Goal: Task Accomplishment & Management: Complete application form

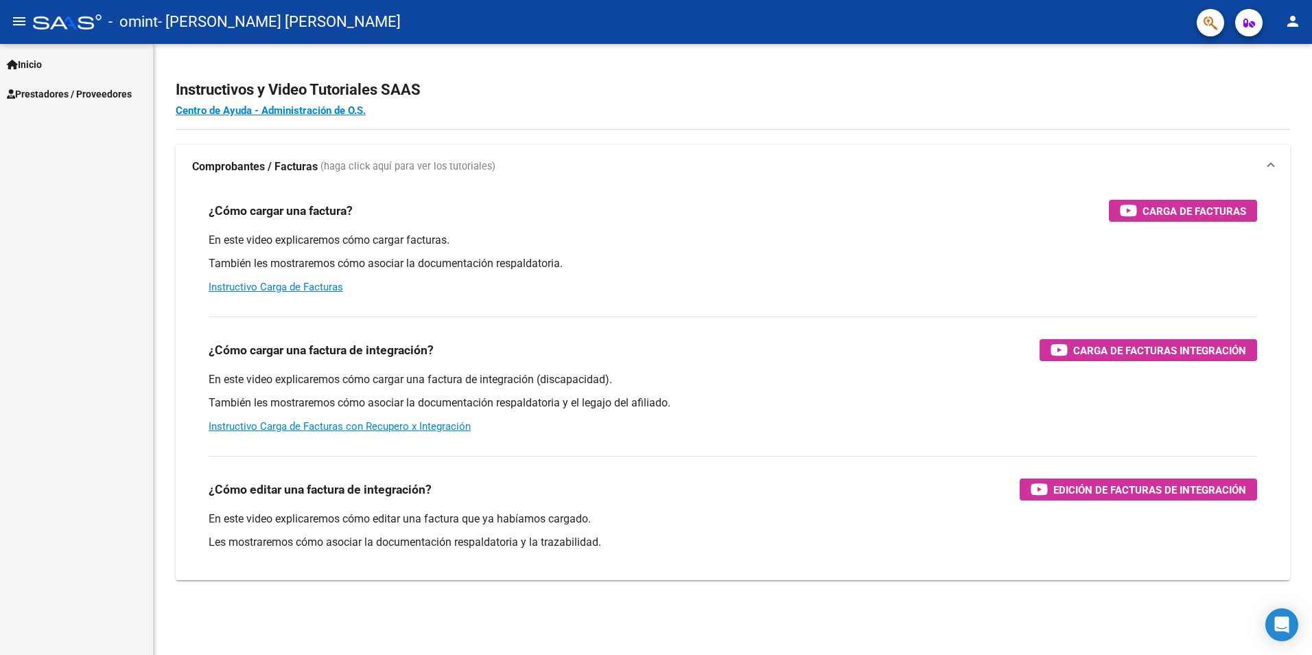
click at [60, 88] on span "Prestadores / Proveedores" at bounding box center [69, 93] width 125 height 15
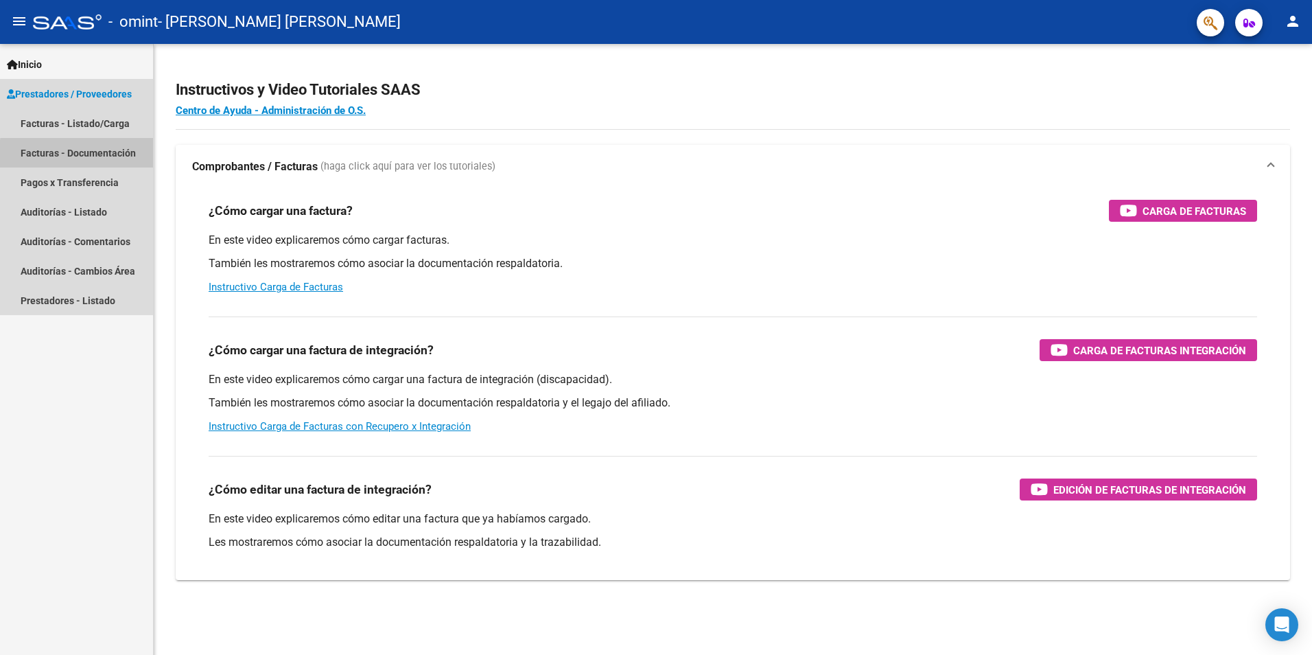
click at [97, 156] on link "Facturas - Documentación" at bounding box center [76, 153] width 153 height 30
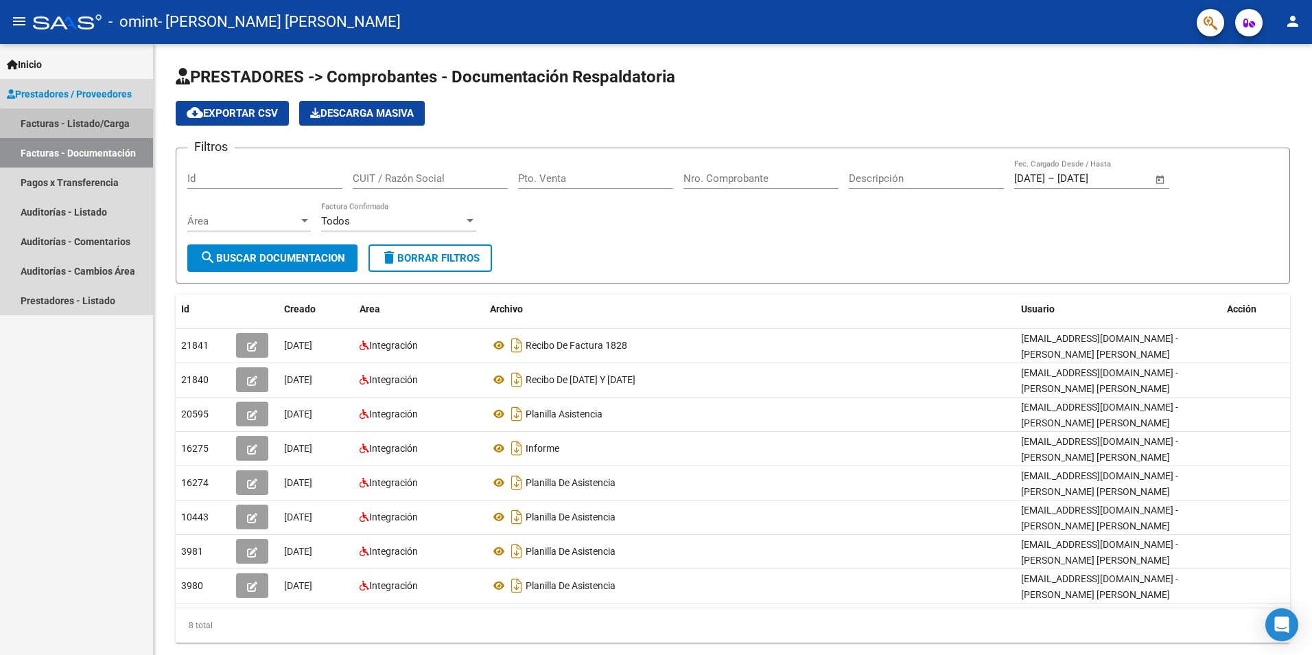
click at [106, 133] on link "Facturas - Listado/Carga" at bounding box center [76, 123] width 153 height 30
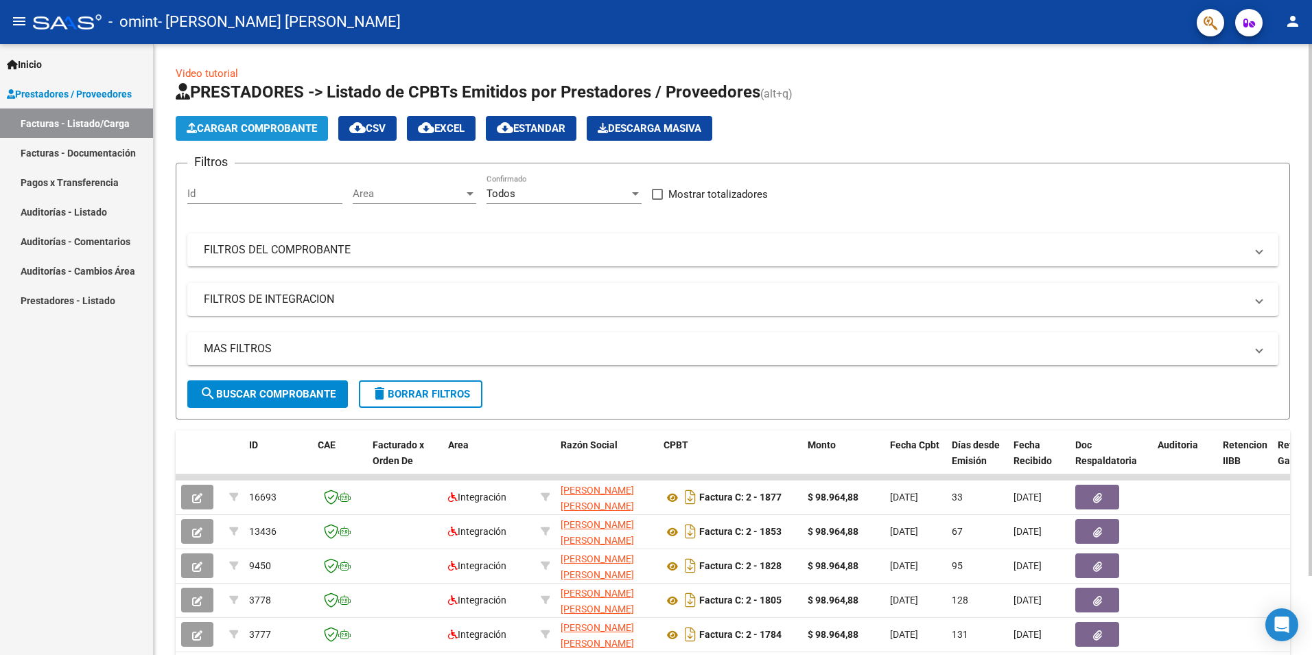
click at [260, 124] on span "Cargar Comprobante" at bounding box center [252, 128] width 130 height 12
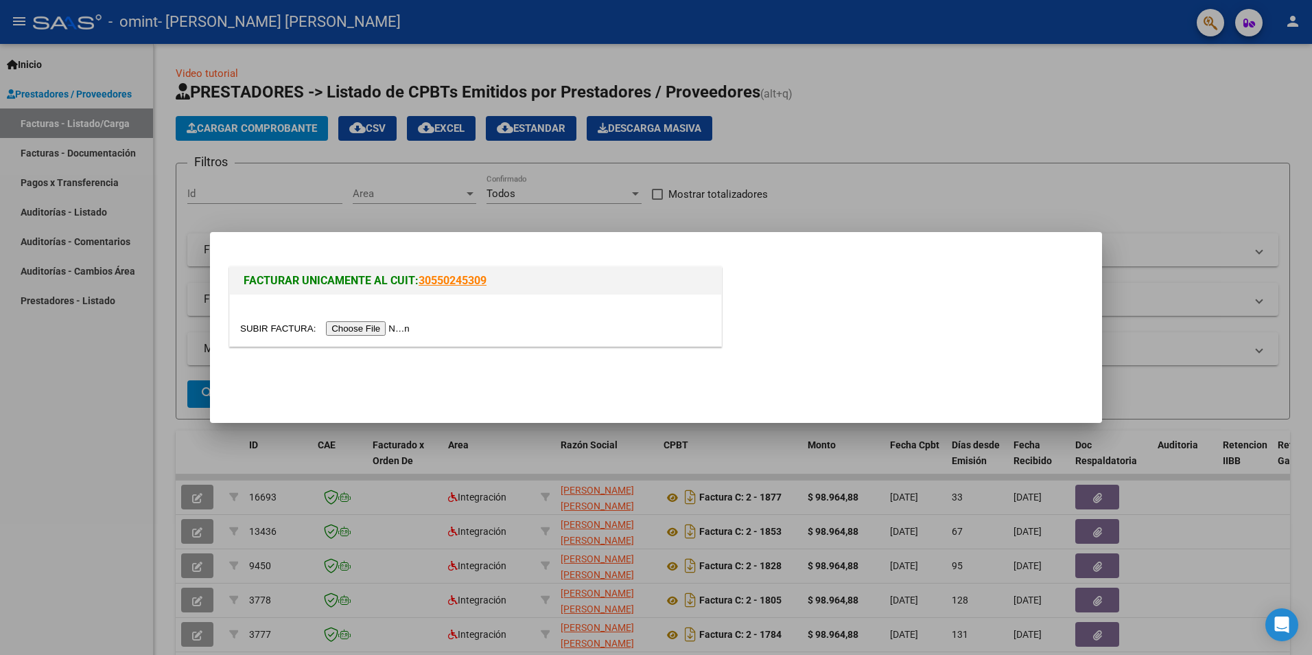
click at [383, 327] on input "file" at bounding box center [327, 328] width 174 height 14
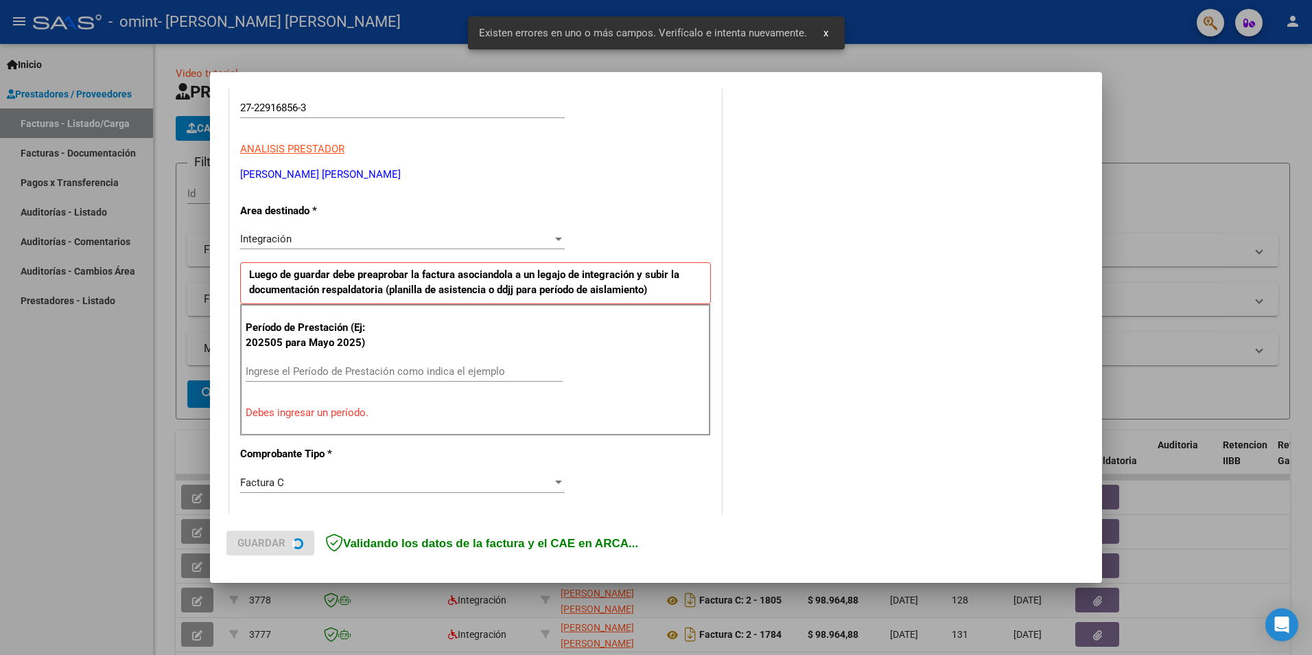
scroll to position [240, 0]
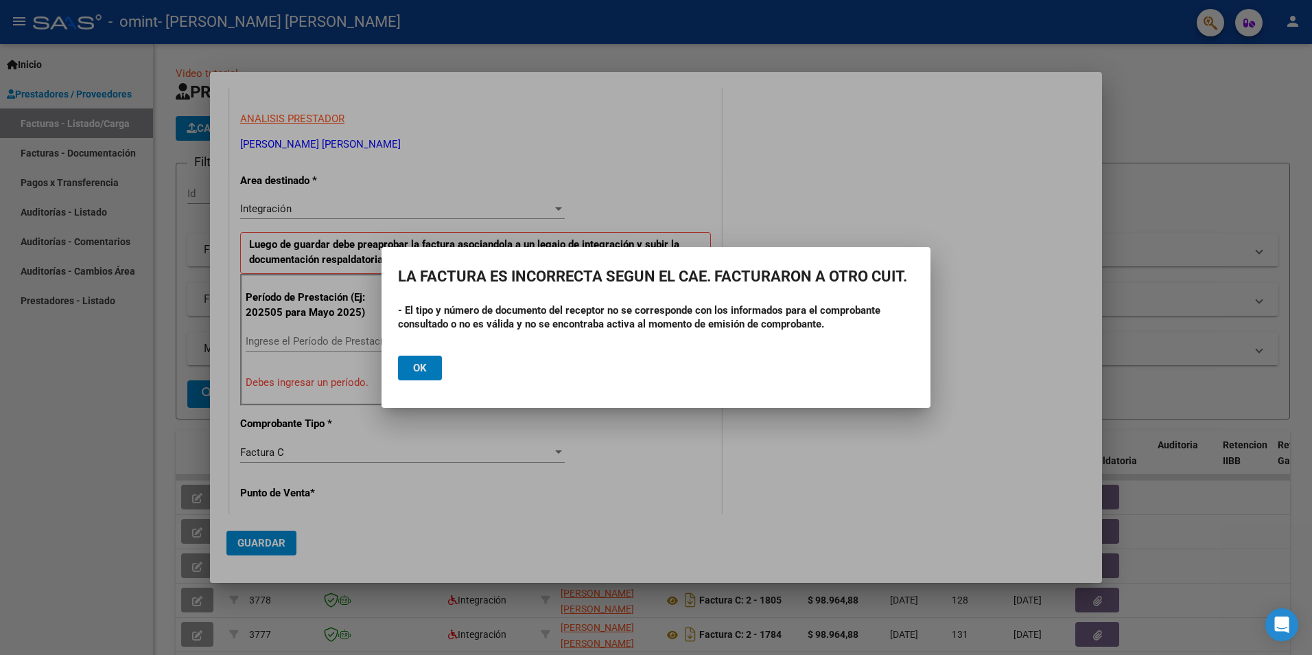
click at [432, 366] on button "Ok" at bounding box center [420, 368] width 44 height 25
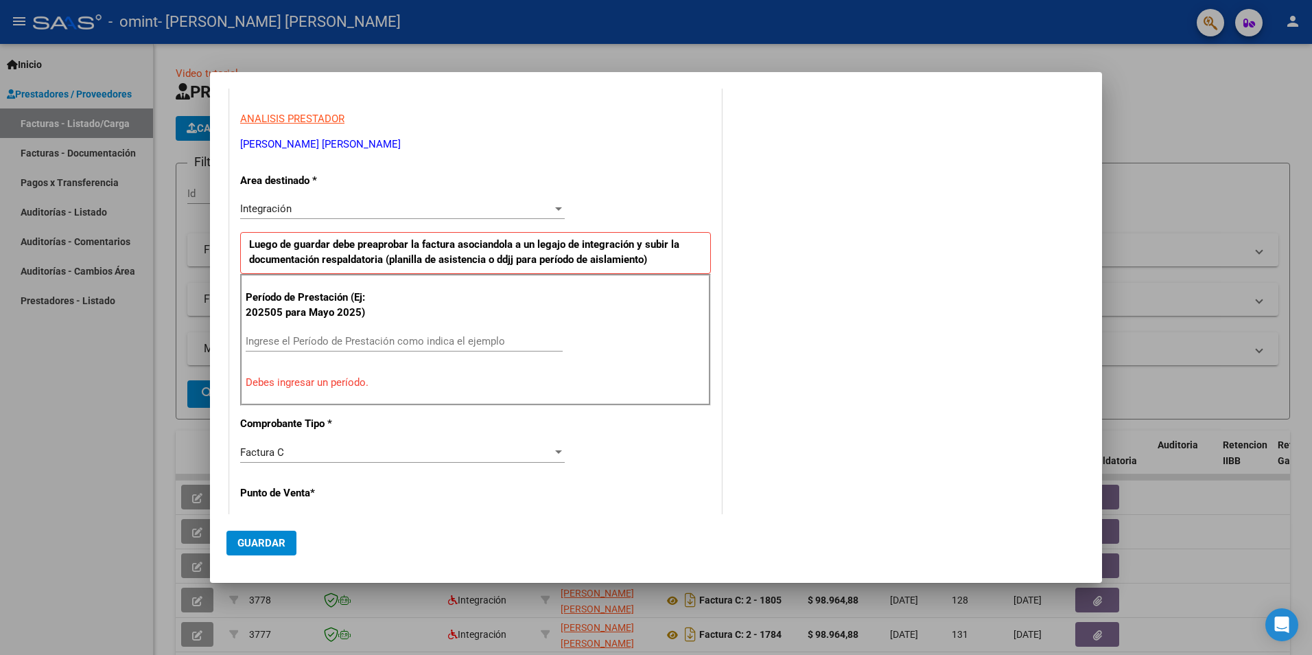
scroll to position [0, 0]
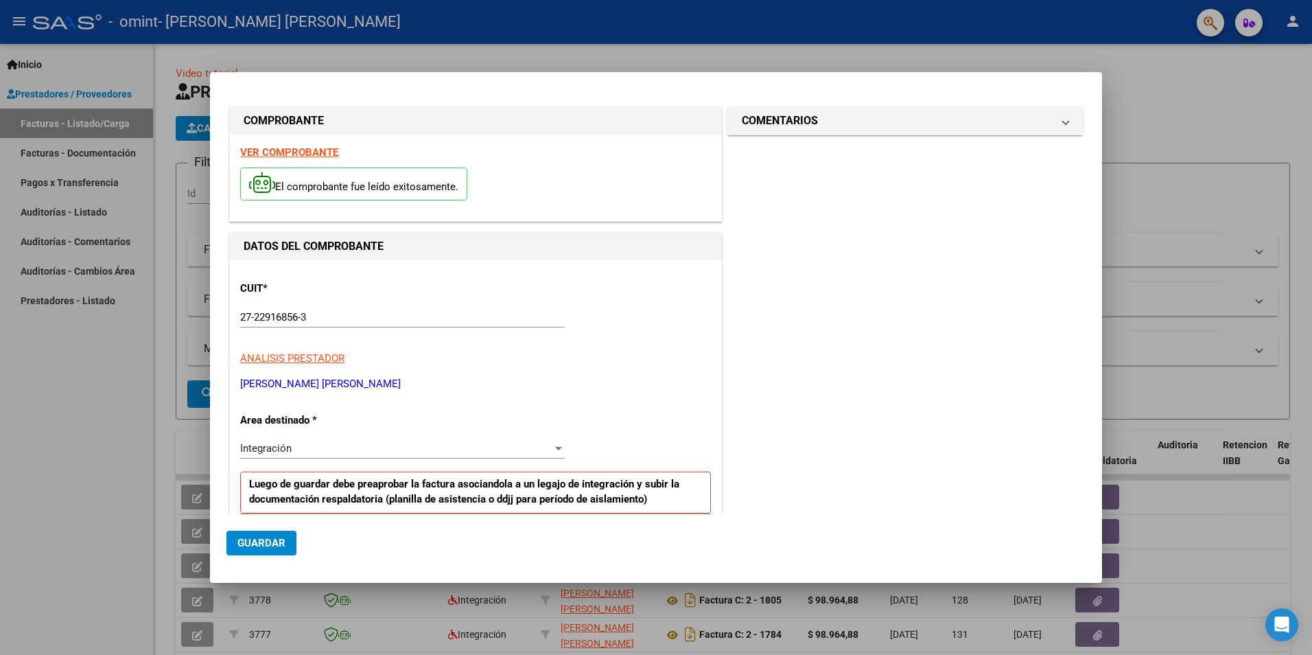
click at [325, 148] on strong "VER COMPROBANTE" at bounding box center [289, 152] width 98 height 12
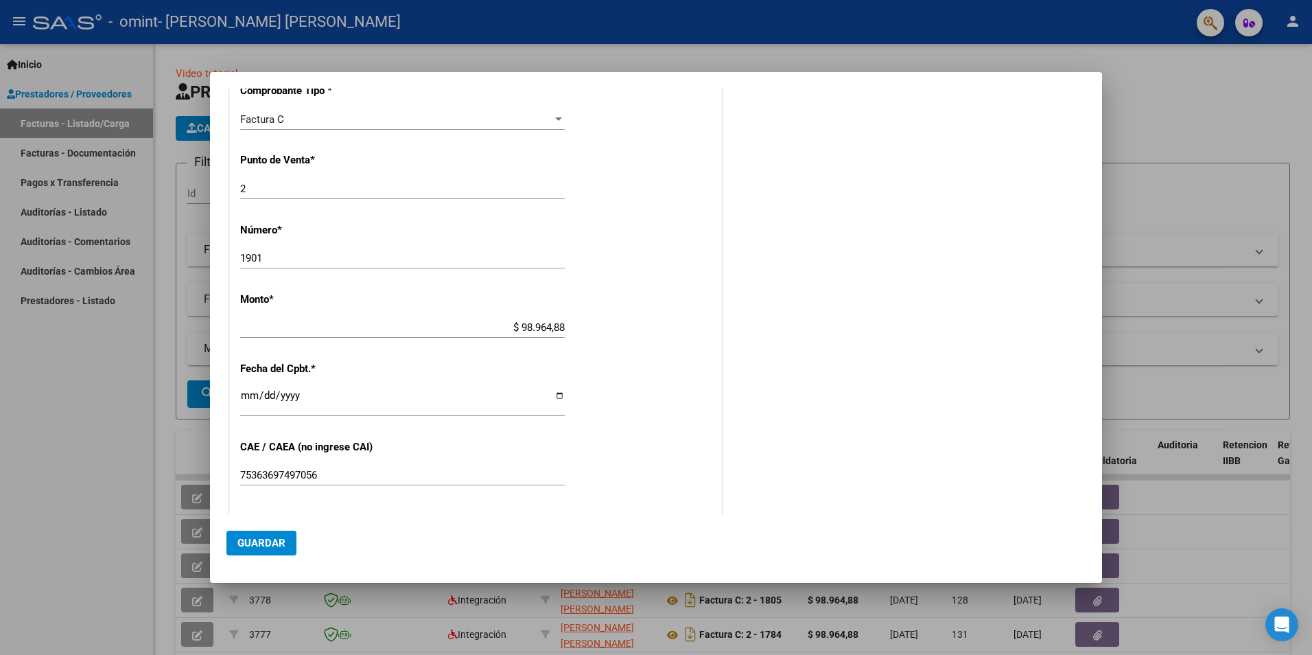
scroll to position [818, 0]
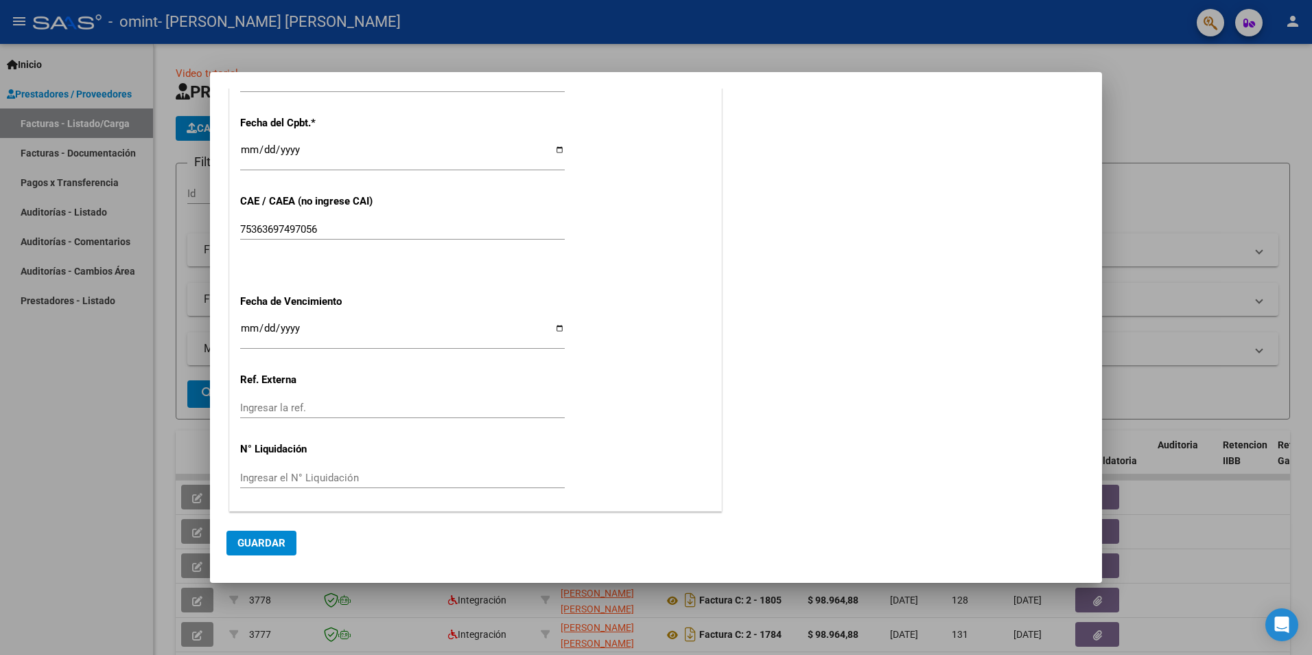
click at [104, 505] on div at bounding box center [656, 327] width 1312 height 655
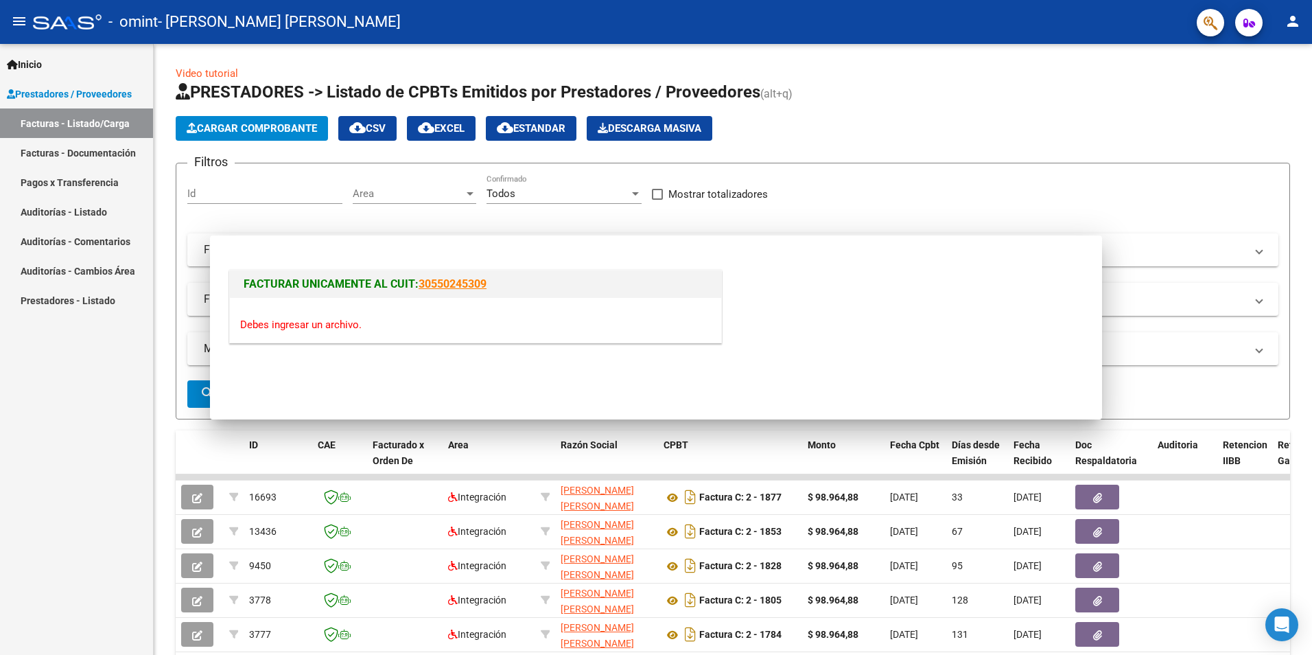
scroll to position [0, 0]
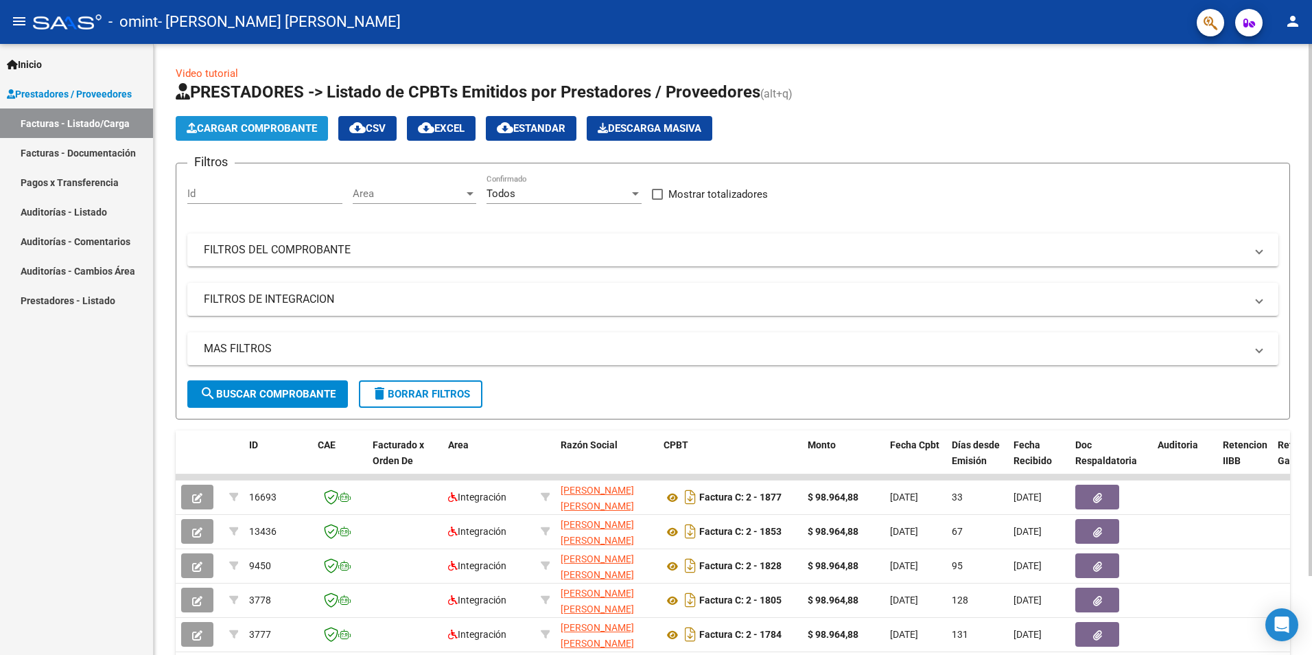
click at [303, 137] on button "Cargar Comprobante" at bounding box center [252, 128] width 152 height 25
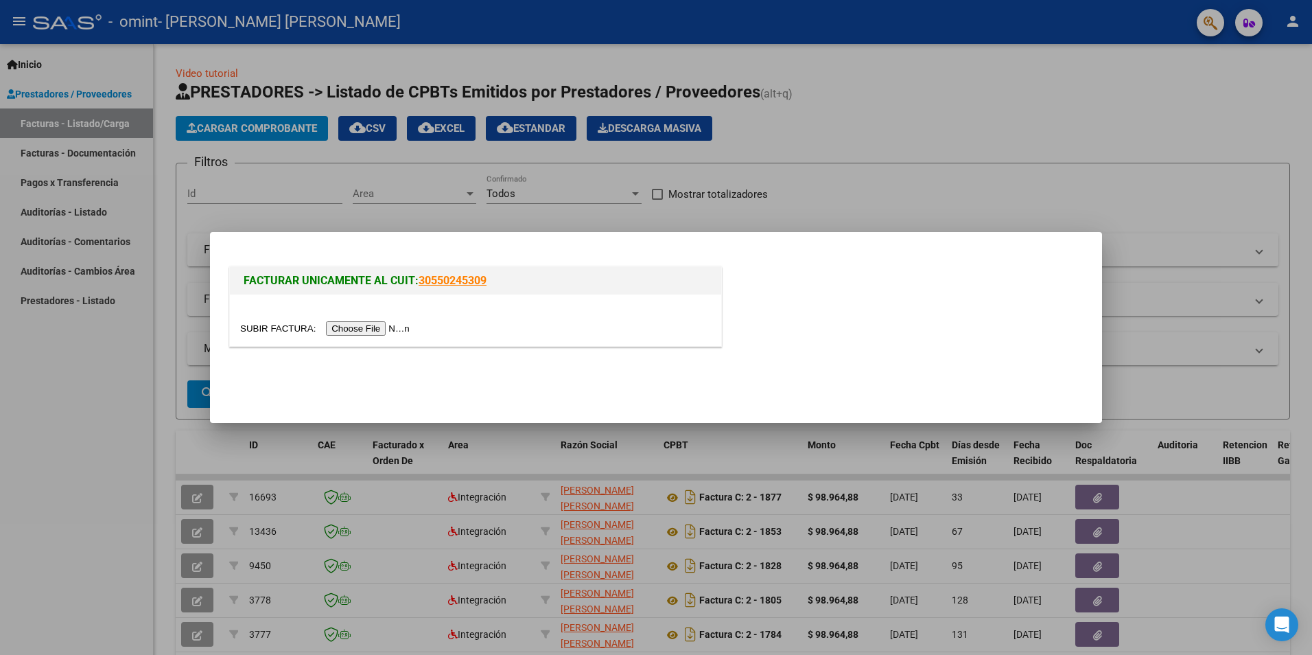
click at [378, 330] on input "file" at bounding box center [327, 328] width 174 height 14
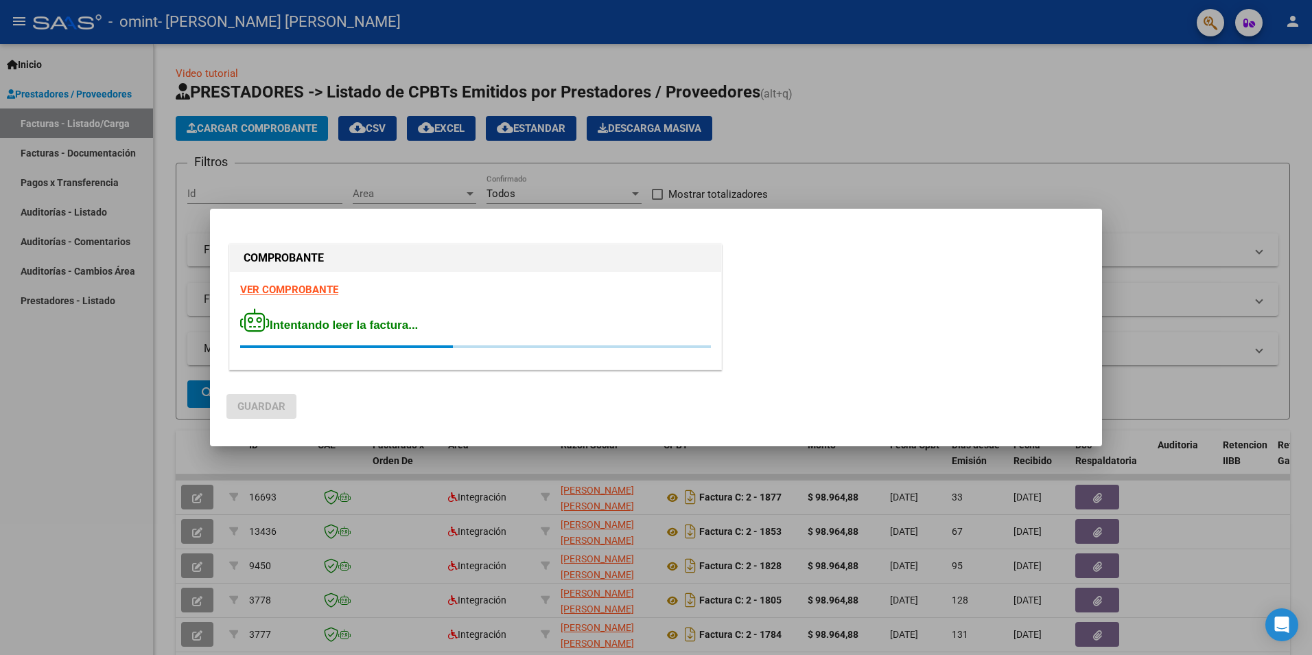
click at [1123, 577] on div at bounding box center [656, 327] width 1312 height 655
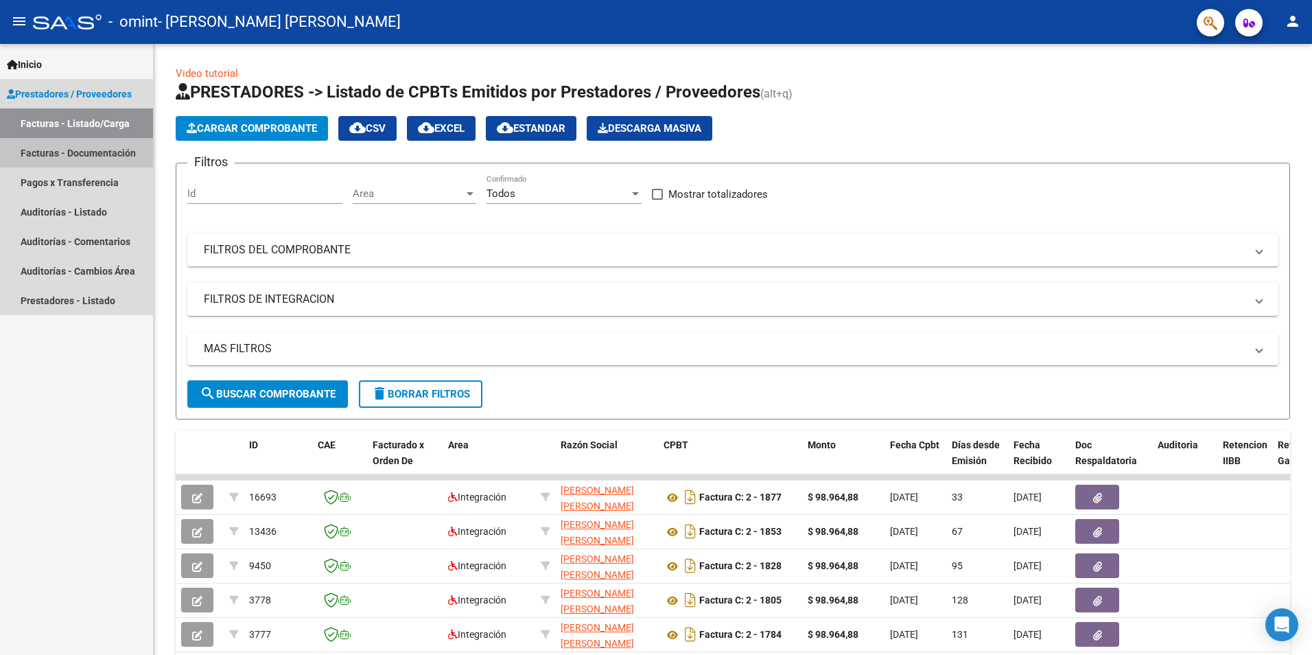
click at [97, 140] on link "Facturas - Documentación" at bounding box center [76, 153] width 153 height 30
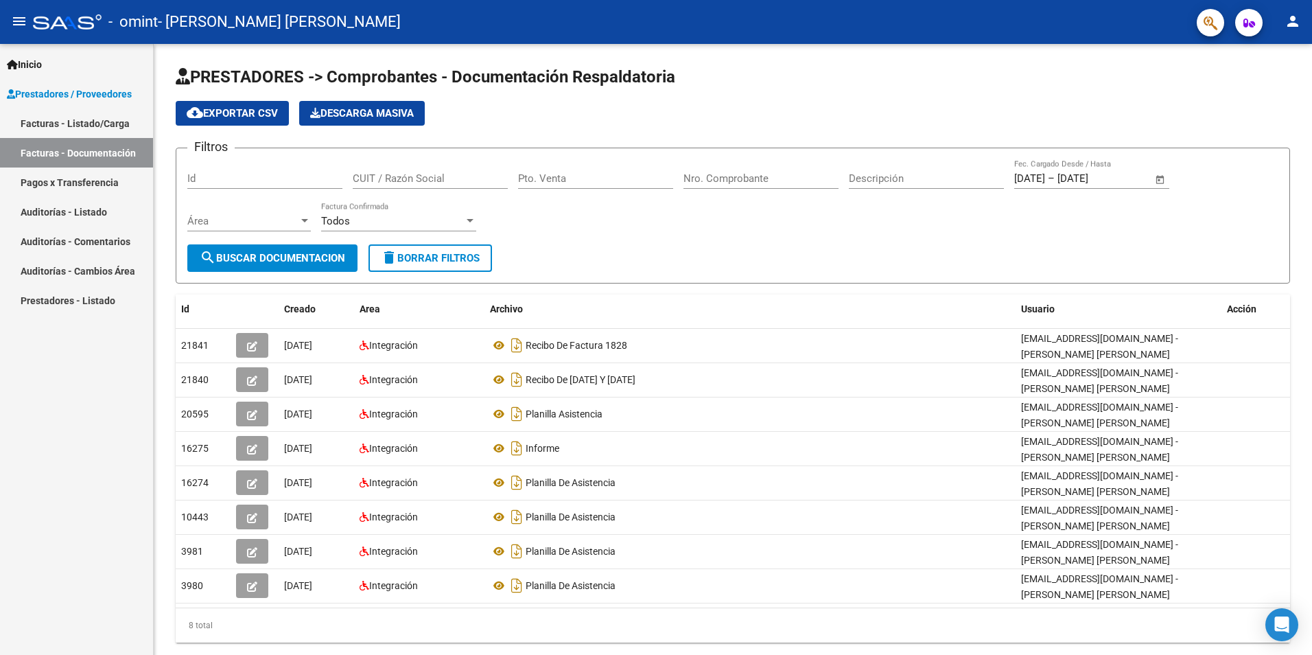
click at [113, 122] on link "Facturas - Listado/Carga" at bounding box center [76, 123] width 153 height 30
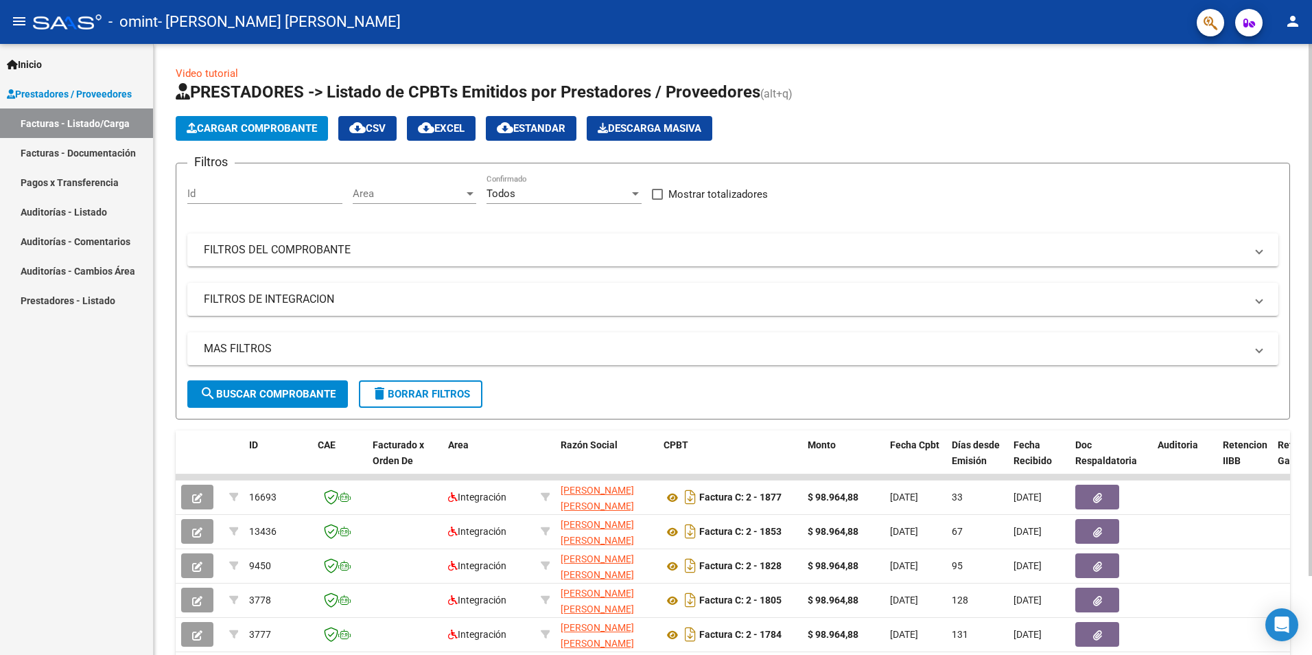
click at [291, 135] on button "Cargar Comprobante" at bounding box center [252, 128] width 152 height 25
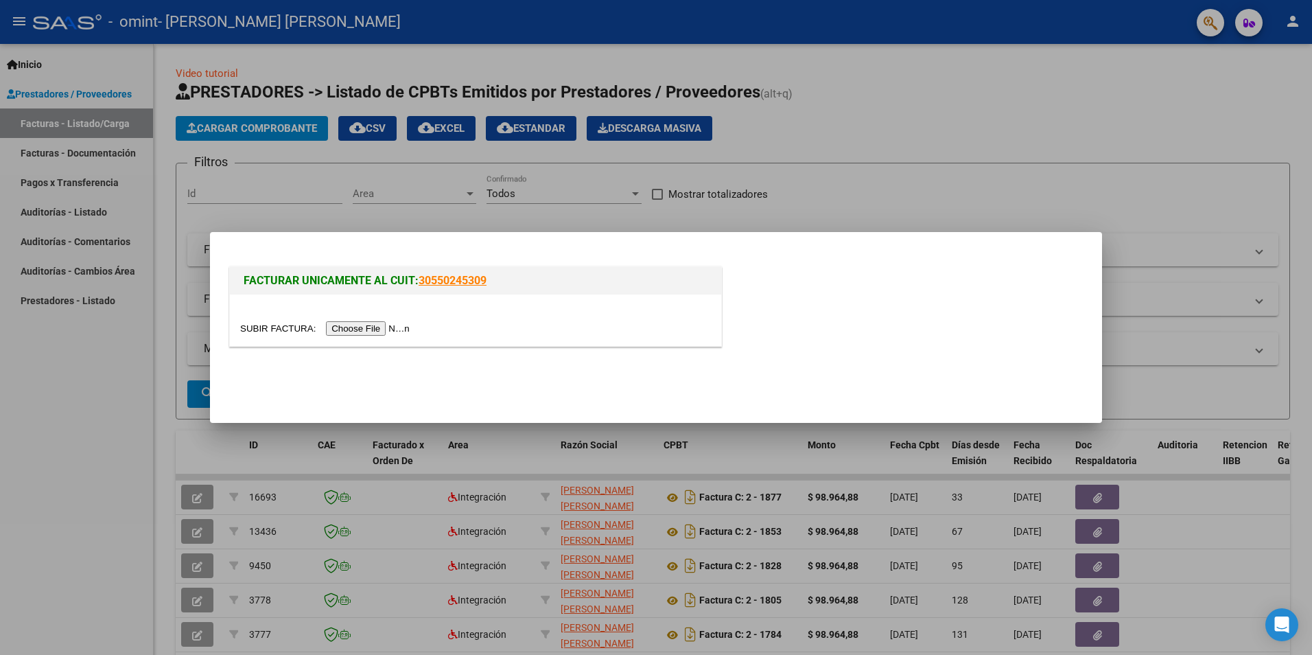
click at [367, 318] on div at bounding box center [475, 319] width 491 height 51
click at [372, 328] on input "file" at bounding box center [327, 328] width 174 height 14
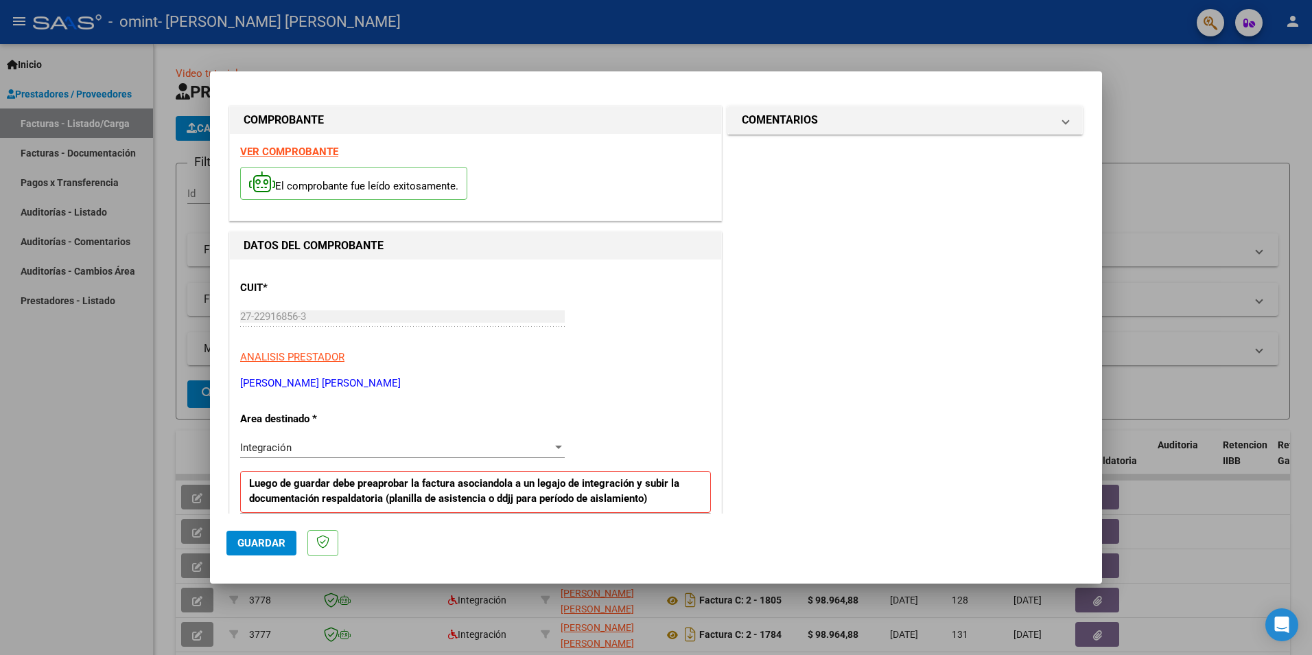
click at [597, 314] on div "CUIT * 27-22916856-3 Ingresar CUIT ANALISIS PRESTADOR [PERSON_NAME] [PERSON_NAM…" at bounding box center [475, 330] width 471 height 121
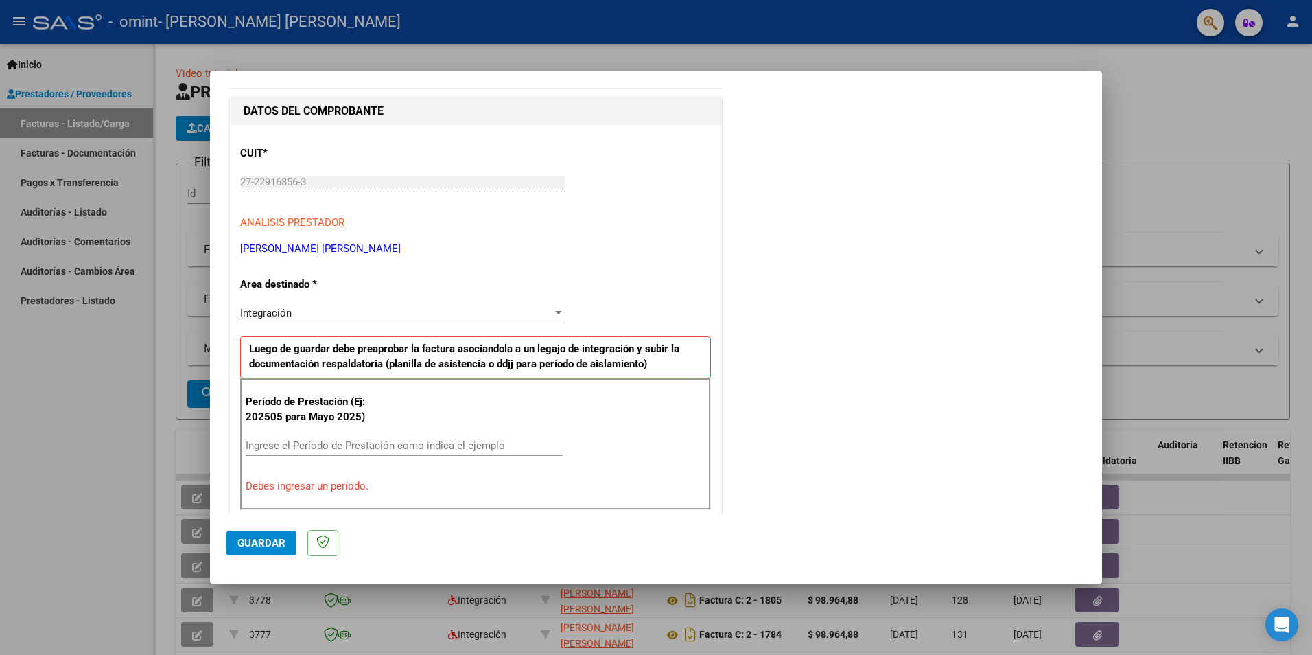
scroll to position [135, 0]
click at [557, 314] on div at bounding box center [559, 312] width 12 height 11
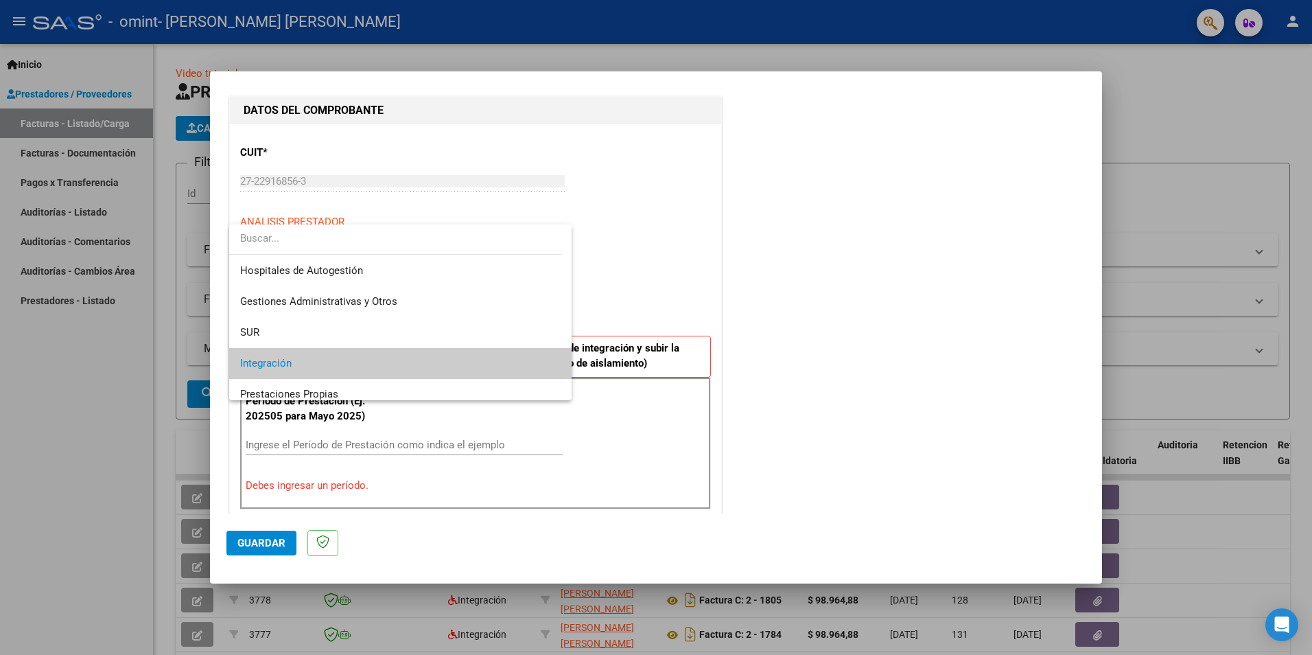
scroll to position [51, 0]
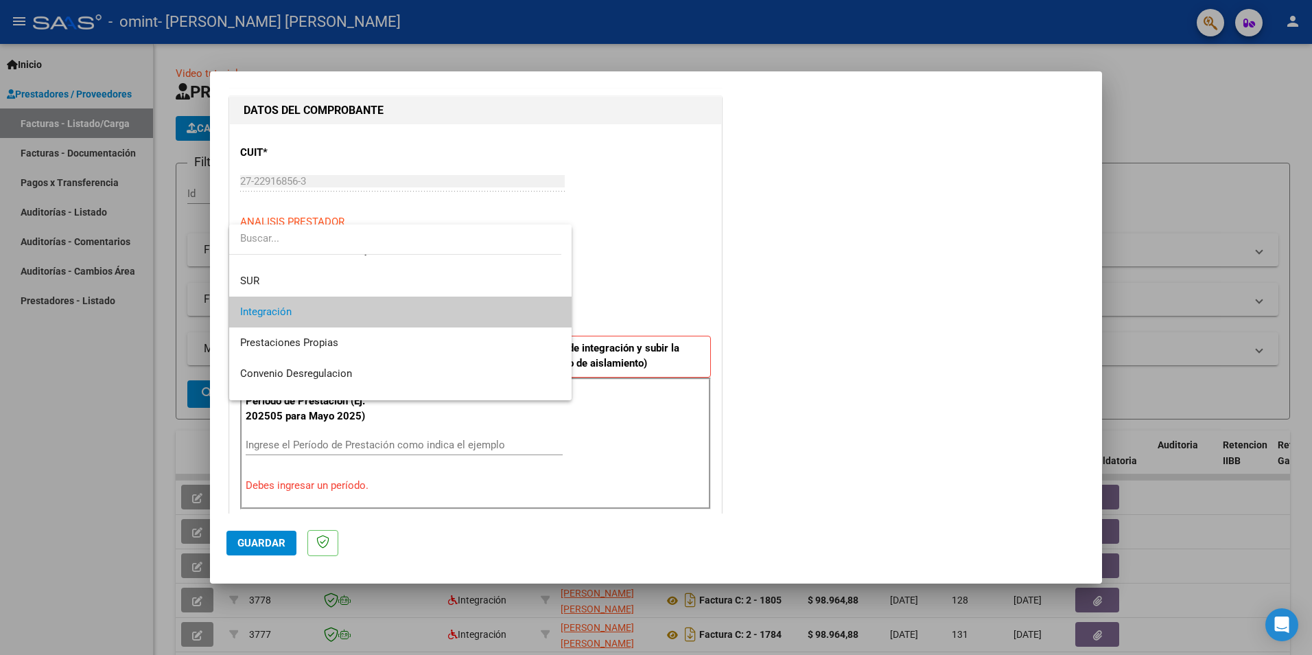
click at [643, 261] on div at bounding box center [656, 327] width 1312 height 655
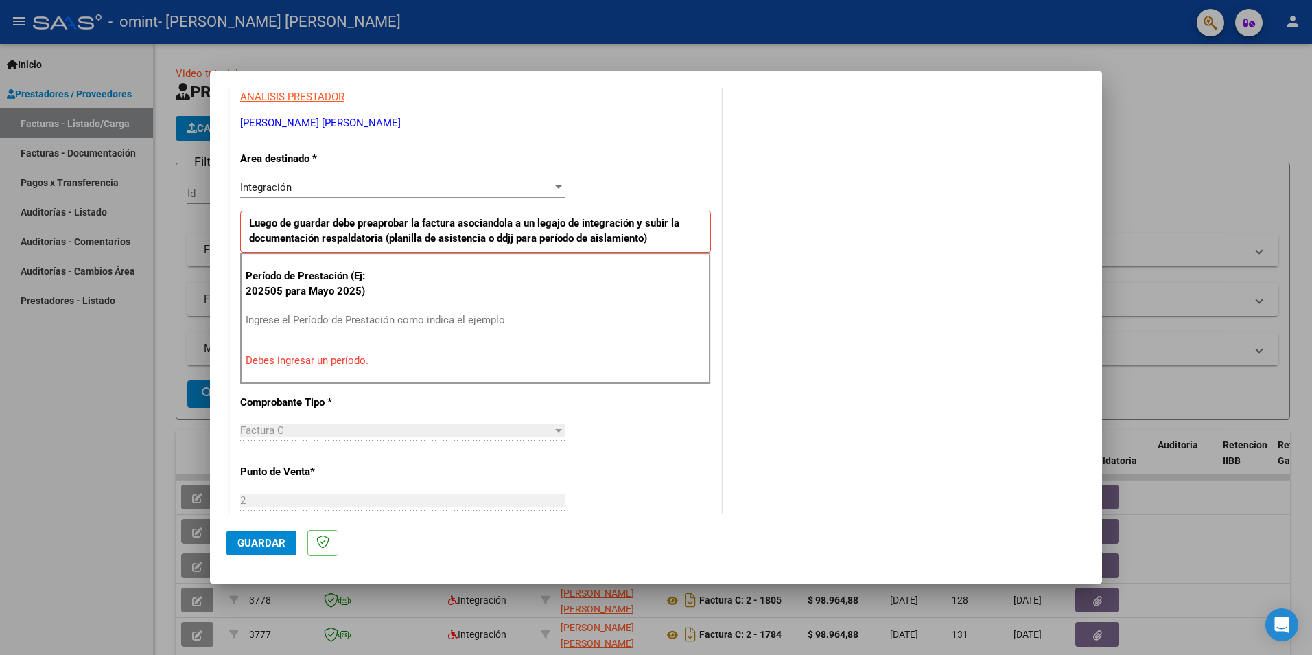
scroll to position [261, 0]
click at [439, 326] on div "Ingrese el Período de Prestación como indica el ejemplo" at bounding box center [404, 319] width 317 height 21
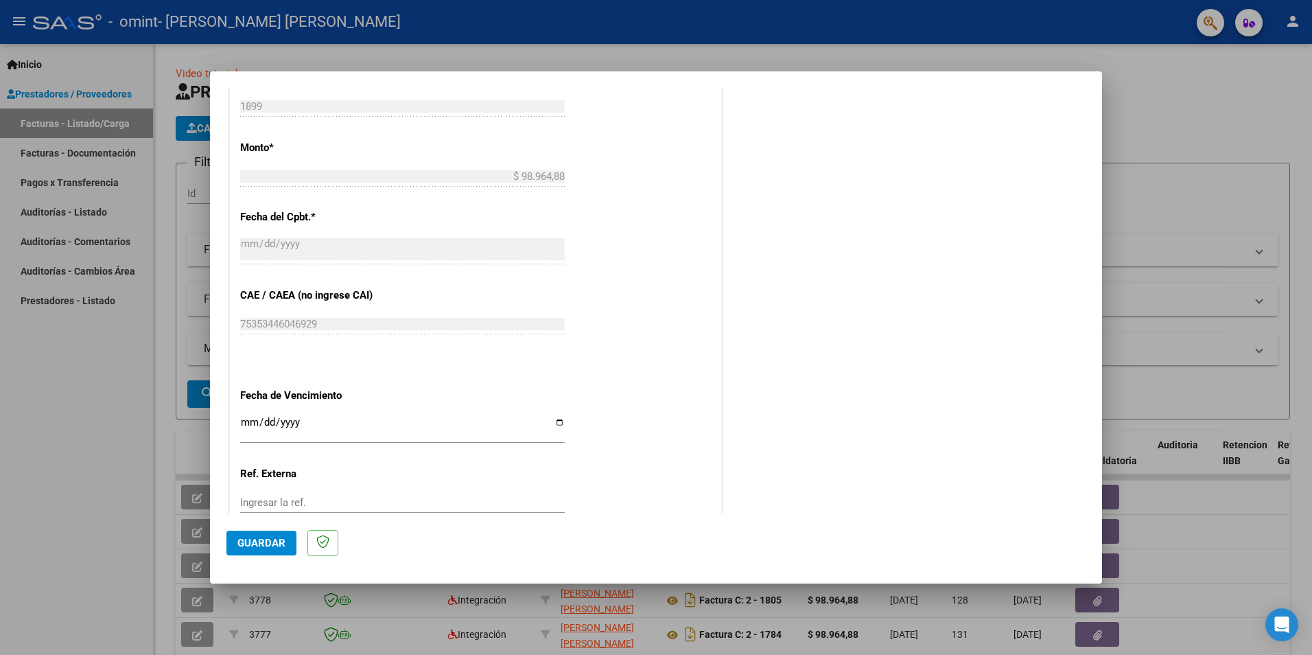
scroll to position [782, 0]
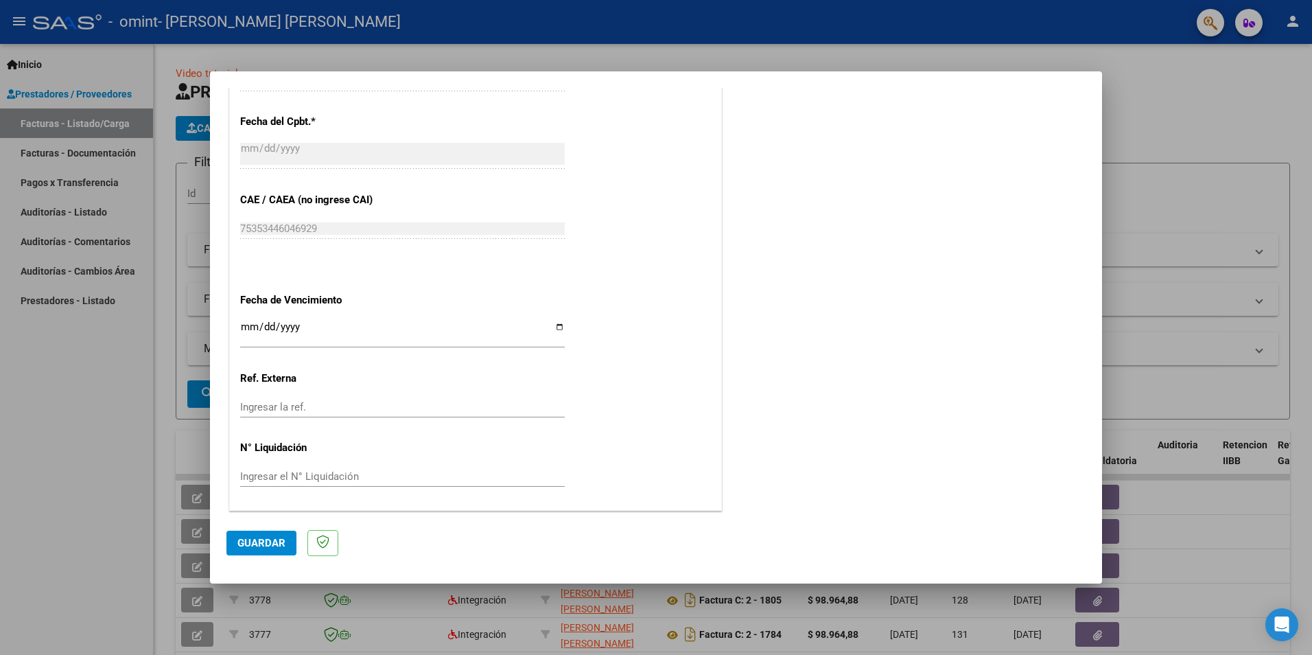
type input "202509"
click at [486, 331] on input "Ingresar la fecha" at bounding box center [402, 332] width 325 height 22
drag, startPoint x: 564, startPoint y: 323, endPoint x: 557, endPoint y: 329, distance: 9.7
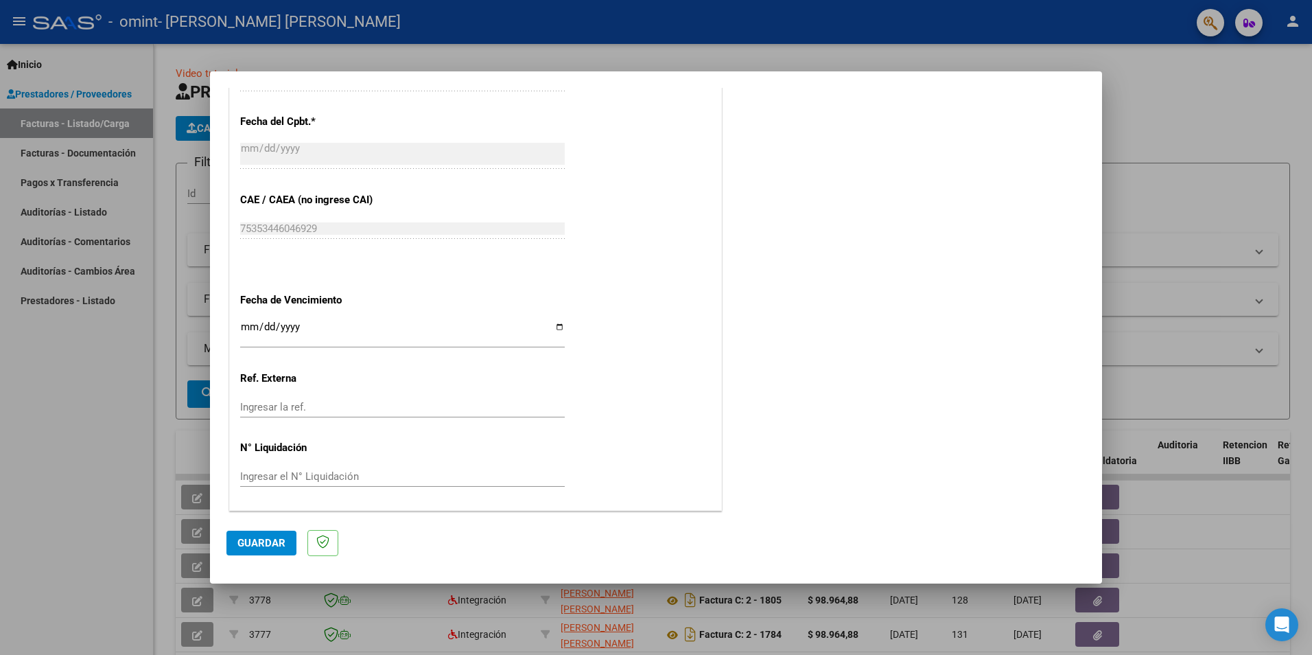
click at [557, 329] on input "Ingresar la fecha" at bounding box center [402, 332] width 325 height 22
type input "[DATE]"
click at [260, 548] on span "Guardar" at bounding box center [261, 543] width 48 height 12
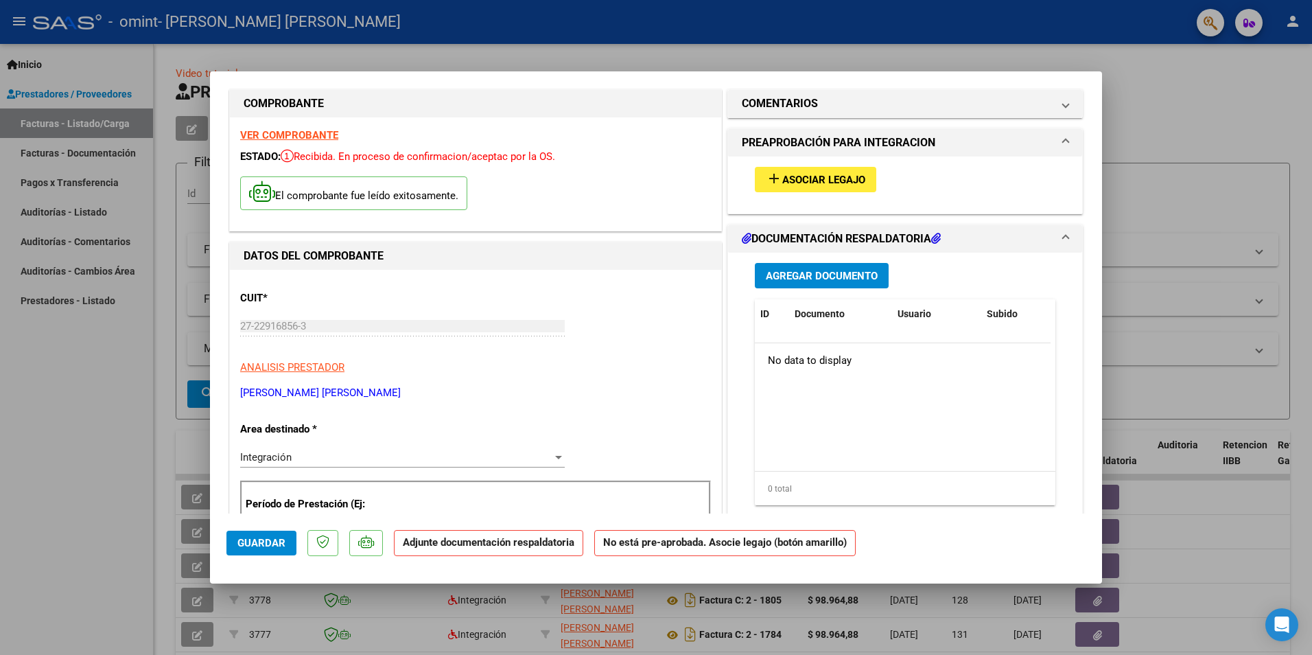
scroll to position [16, 0]
click at [826, 178] on span "Asociar Legajo" at bounding box center [823, 180] width 83 height 12
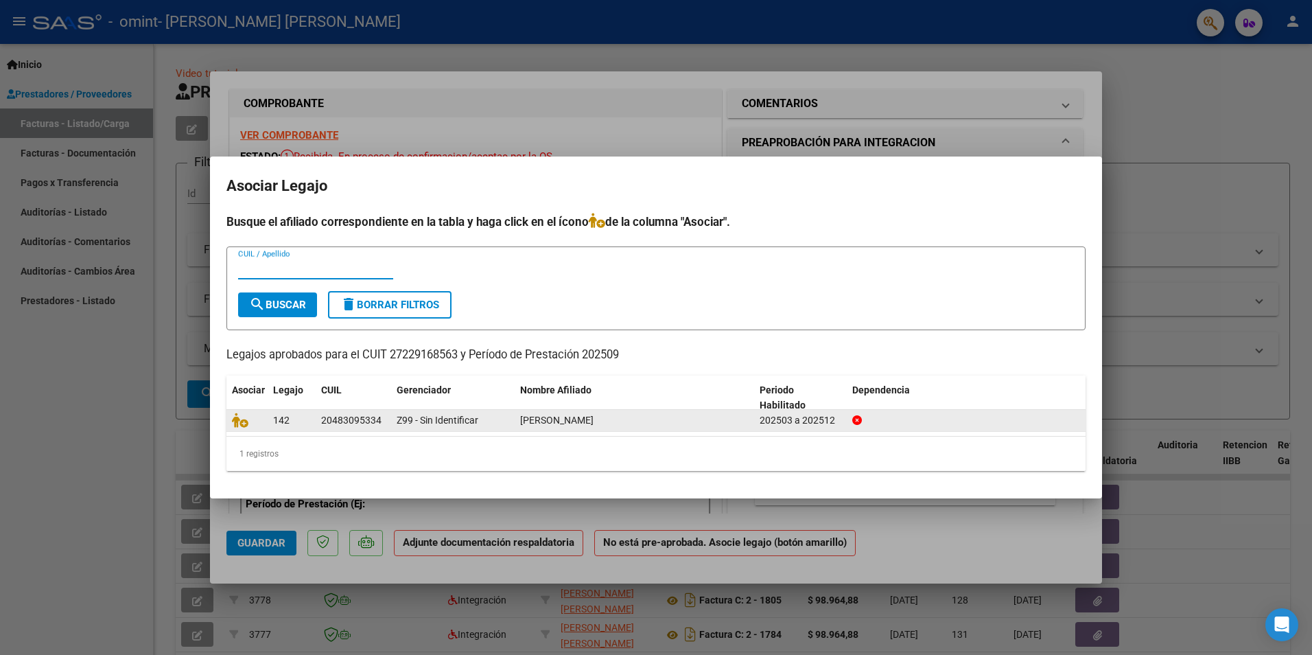
click at [244, 428] on div at bounding box center [247, 420] width 30 height 16
click at [244, 424] on icon at bounding box center [240, 419] width 16 height 15
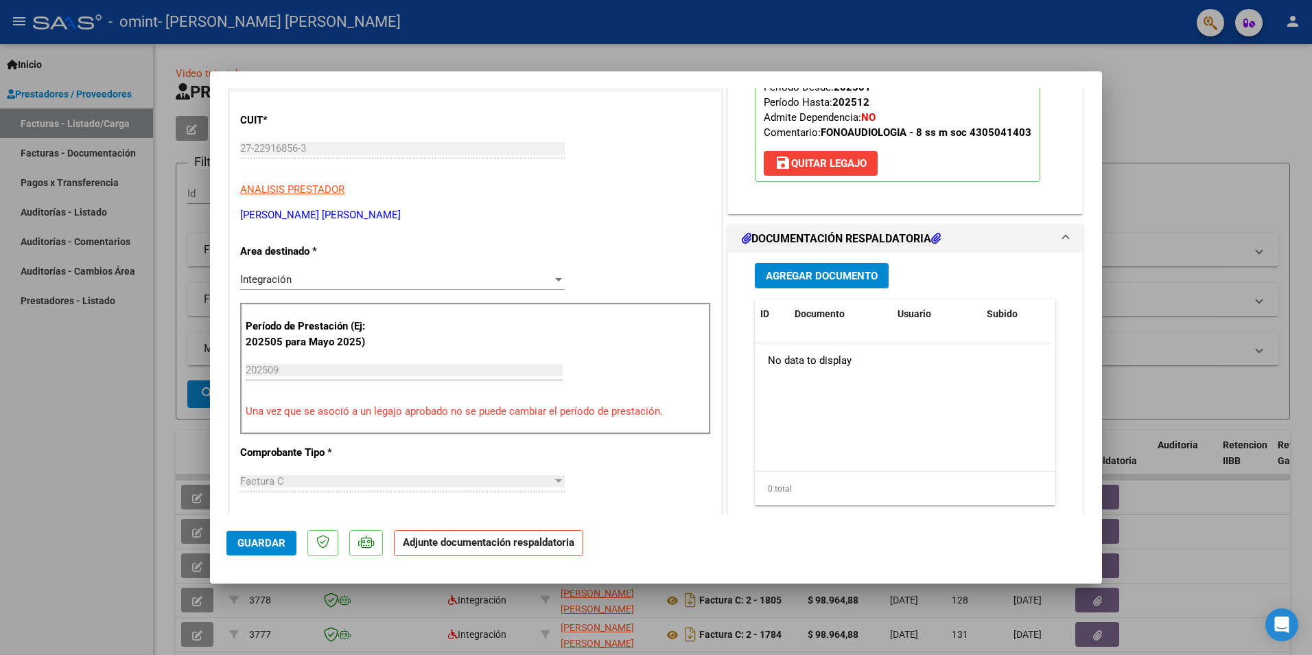
scroll to position [194, 0]
click at [841, 268] on button "Agregar Documento" at bounding box center [822, 276] width 134 height 25
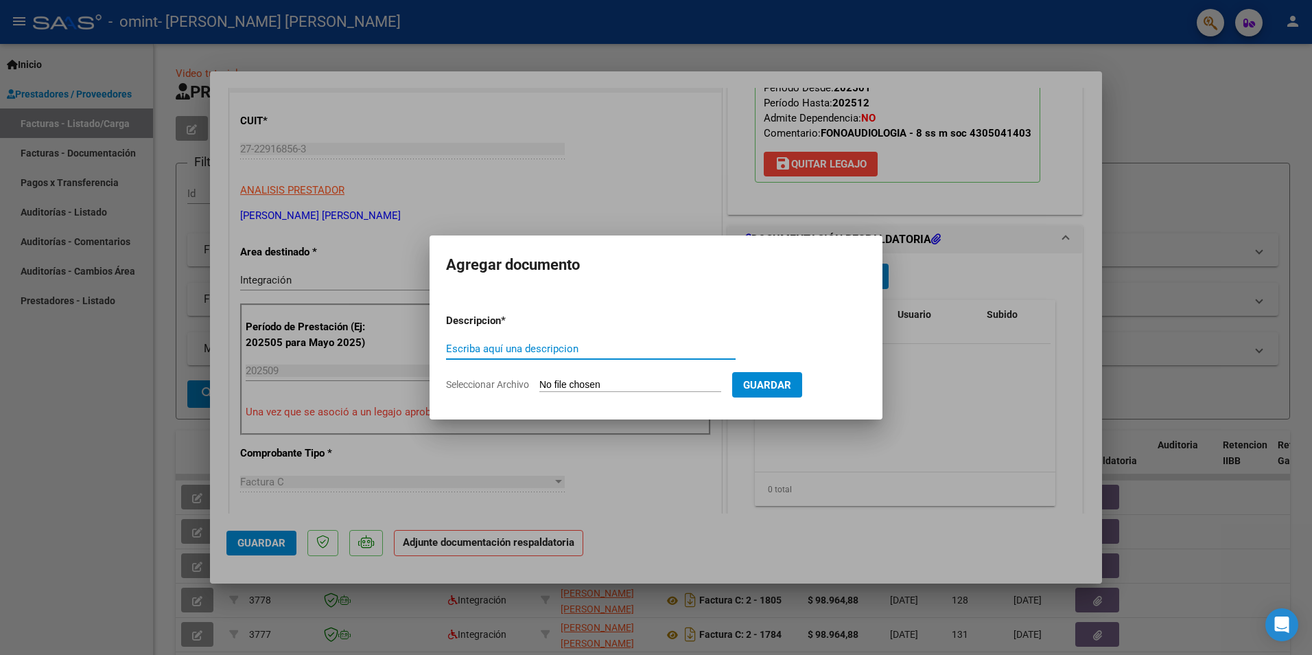
click at [625, 351] on input "Escriba aquí una descripcion" at bounding box center [591, 348] width 290 height 12
type input "planilla"
click at [634, 388] on input "Seleccionar Archivo" at bounding box center [630, 385] width 182 height 13
type input "C:\fakepath\Planilla [PERSON_NAME].pdf"
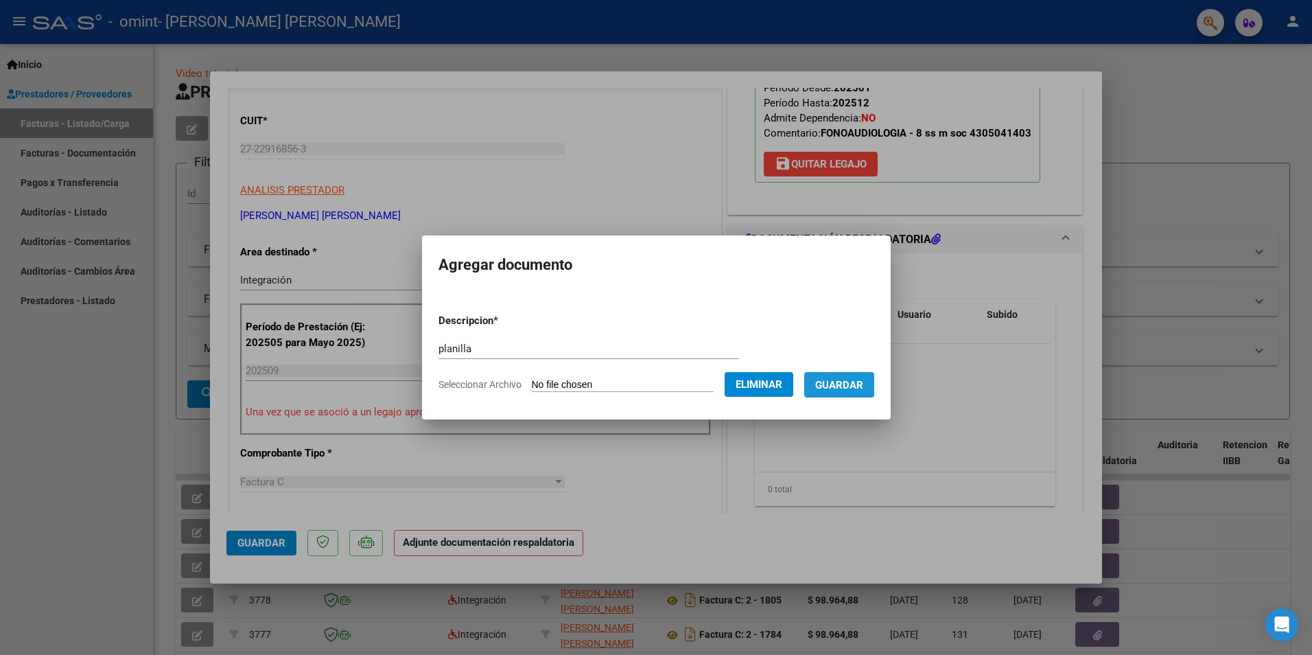
click at [838, 392] on button "Guardar" at bounding box center [839, 384] width 70 height 25
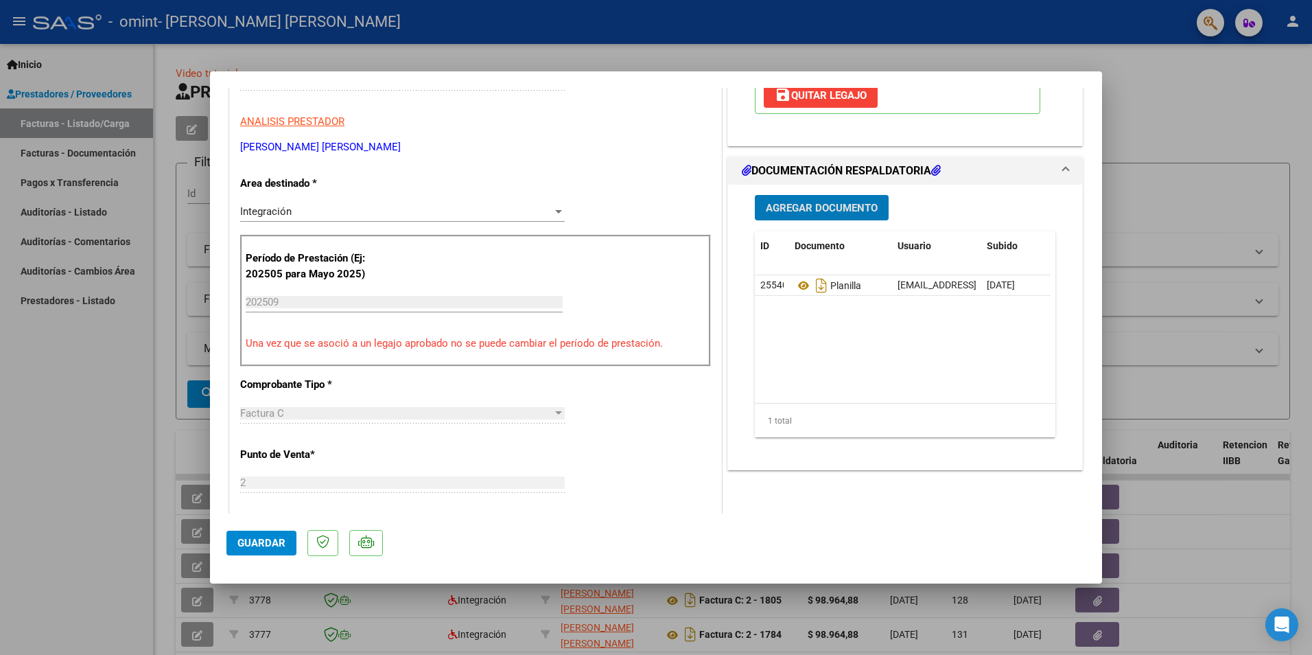
scroll to position [302, 0]
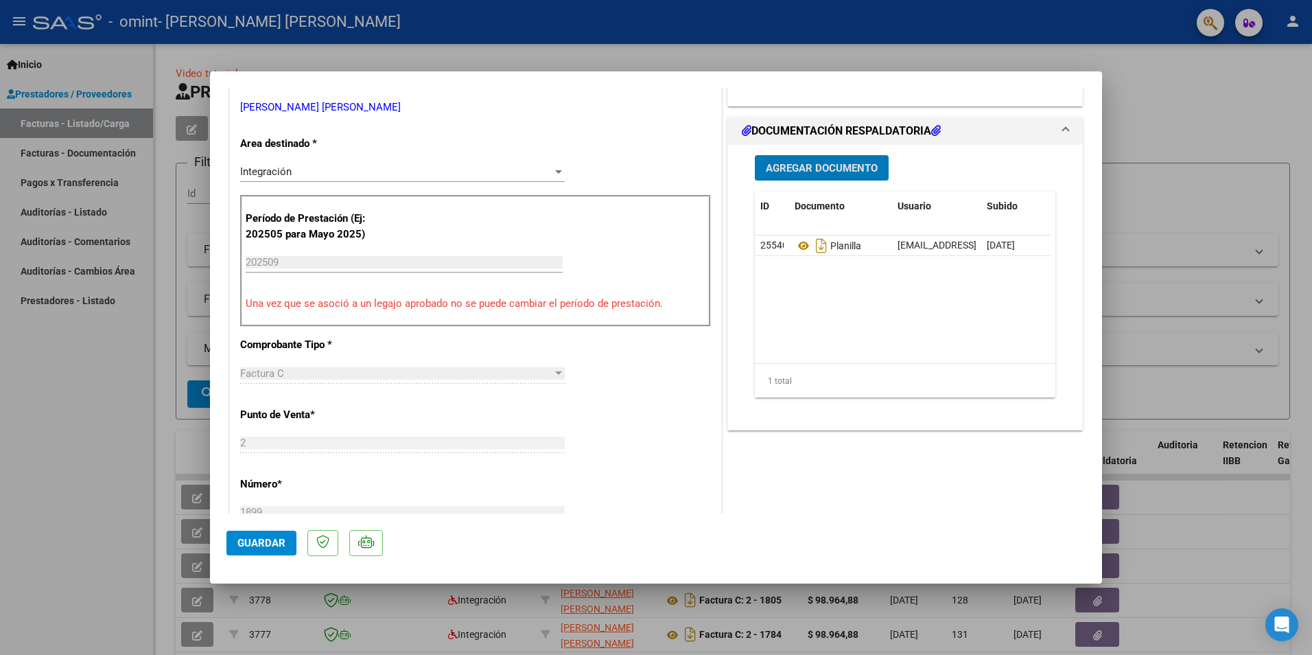
click at [265, 548] on span "Guardar" at bounding box center [261, 543] width 48 height 12
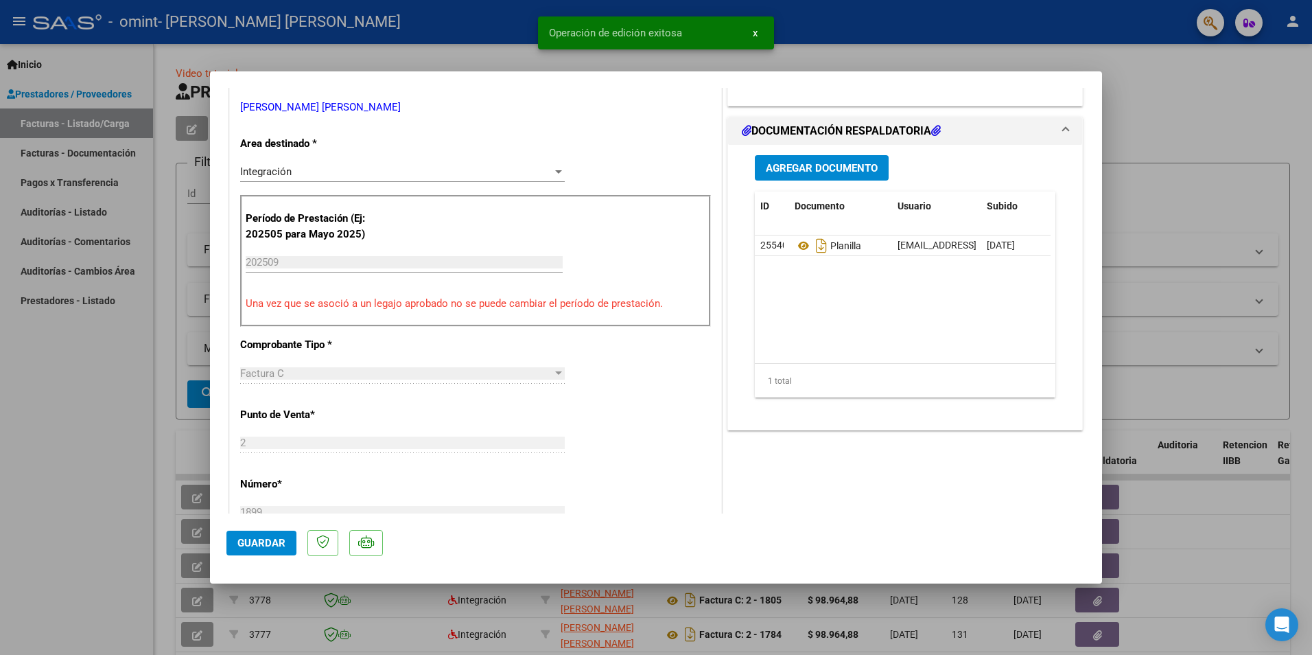
click at [117, 469] on div at bounding box center [656, 327] width 1312 height 655
type input "$ 0,00"
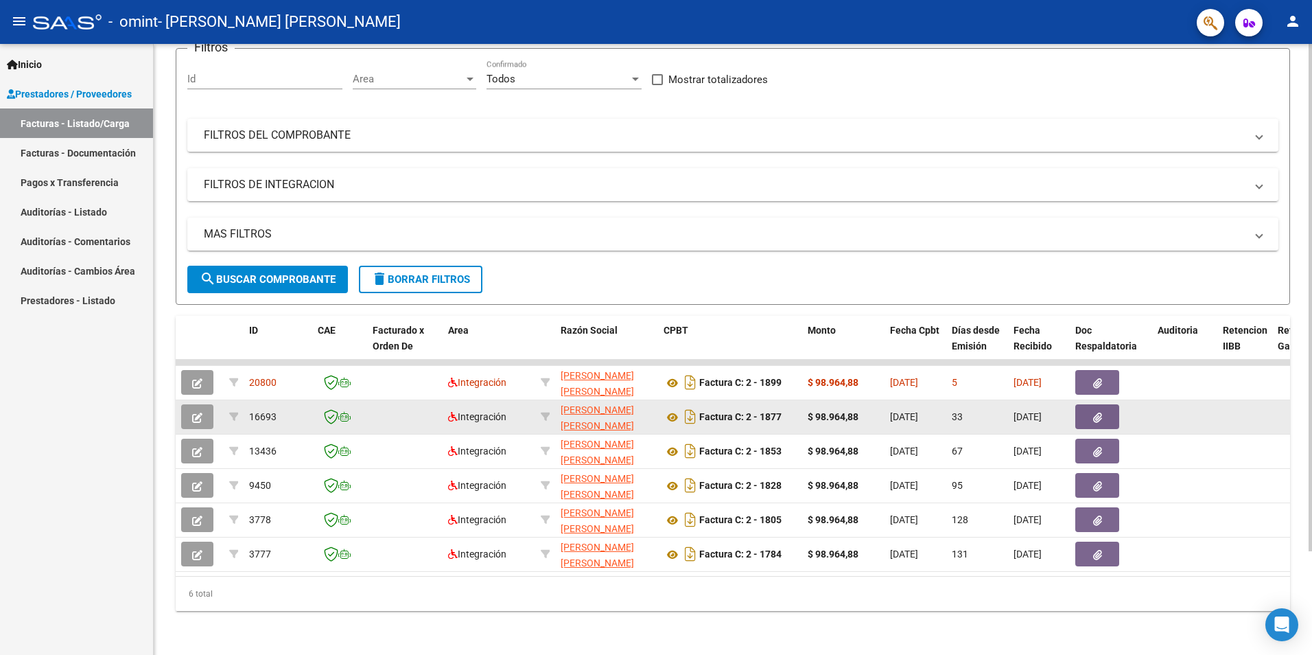
scroll to position [0, 0]
